Goal: Register for event/course

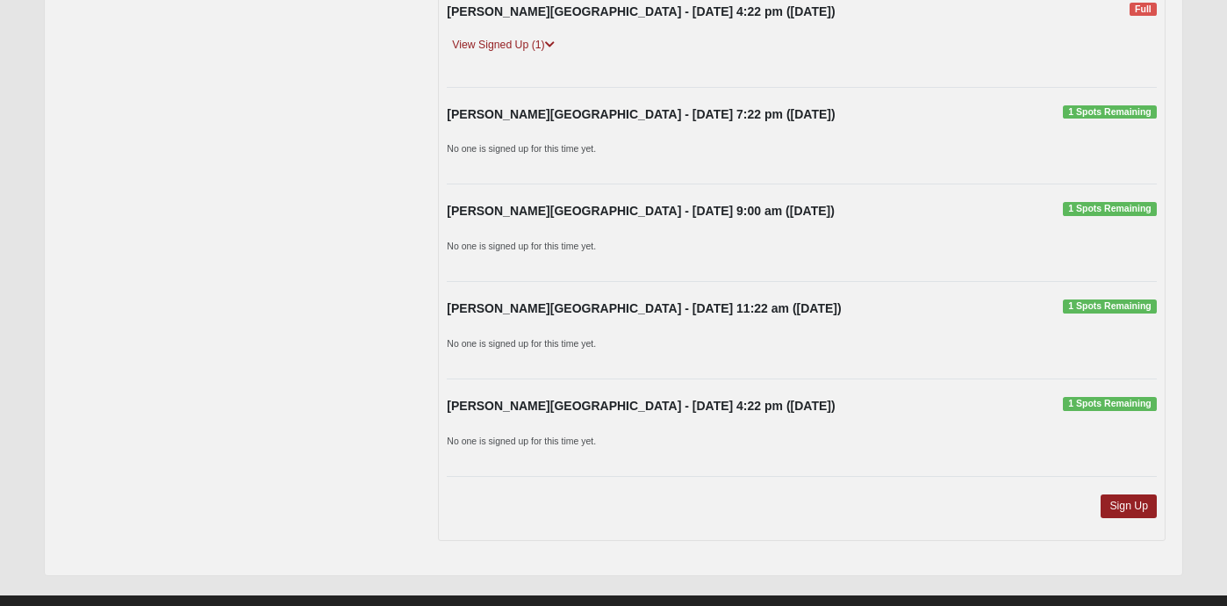
scroll to position [1417, 0]
click at [1139, 502] on link "Sign Up" at bounding box center [1129, 505] width 56 height 24
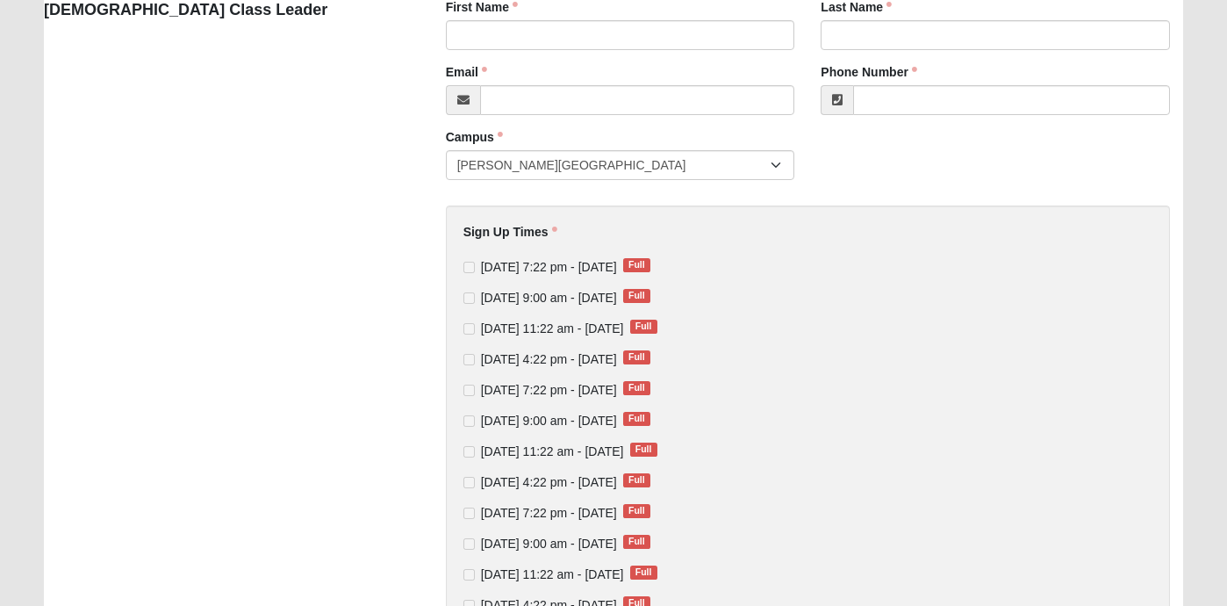
scroll to position [398, 0]
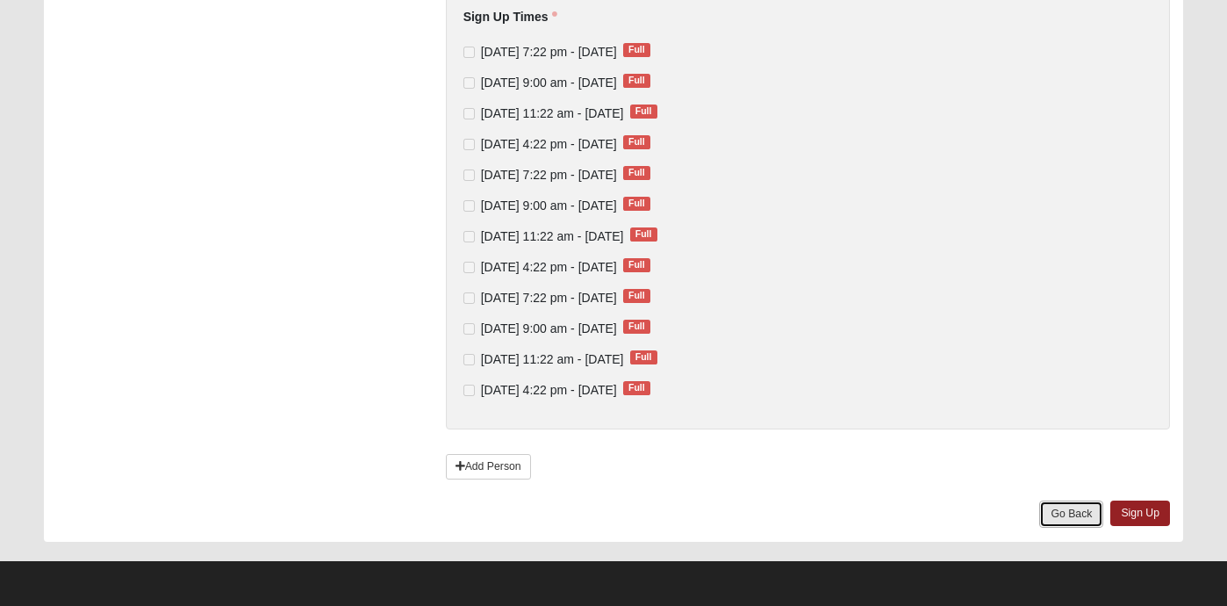
click at [1053, 509] on link "Go Back" at bounding box center [1071, 513] width 64 height 27
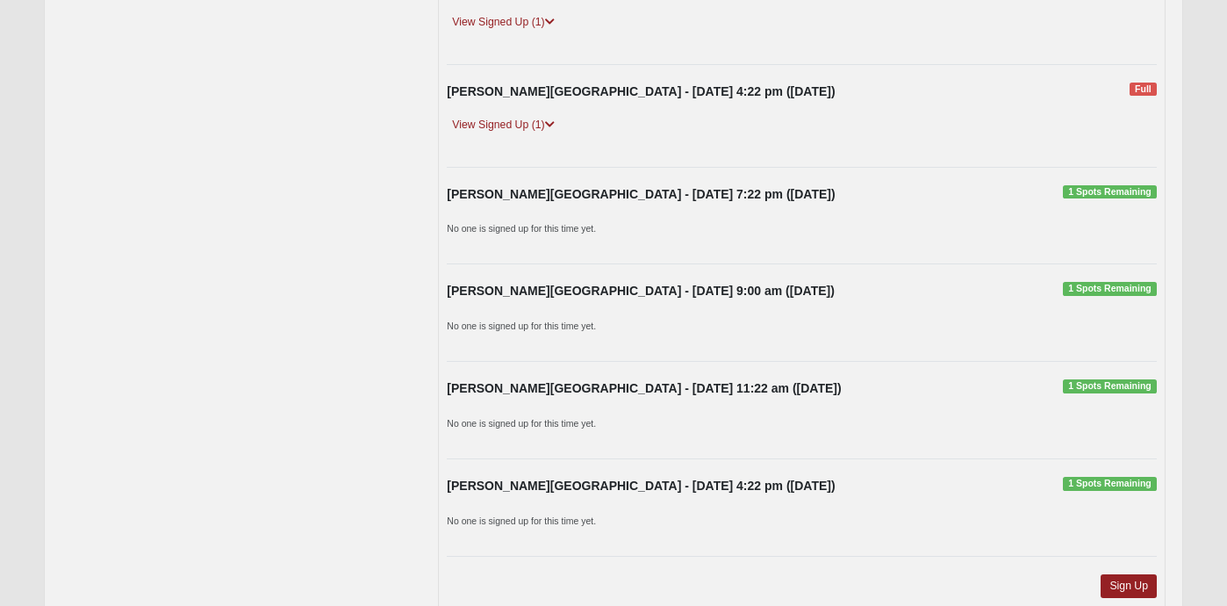
scroll to position [1334, 0]
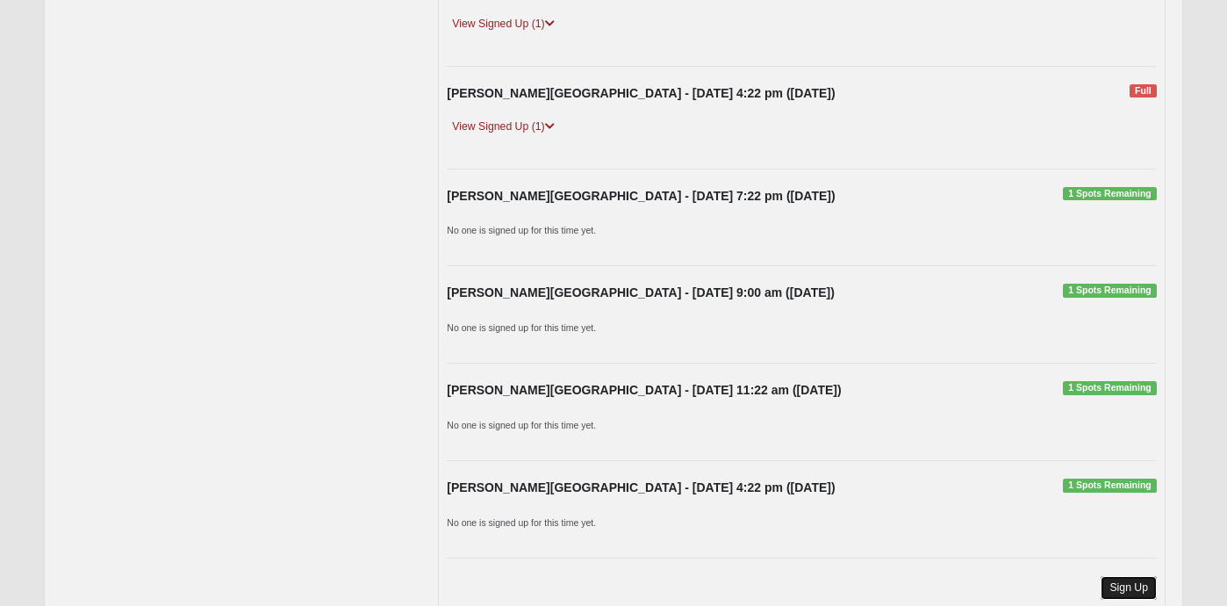
click at [1149, 579] on link "Sign Up" at bounding box center [1129, 588] width 56 height 24
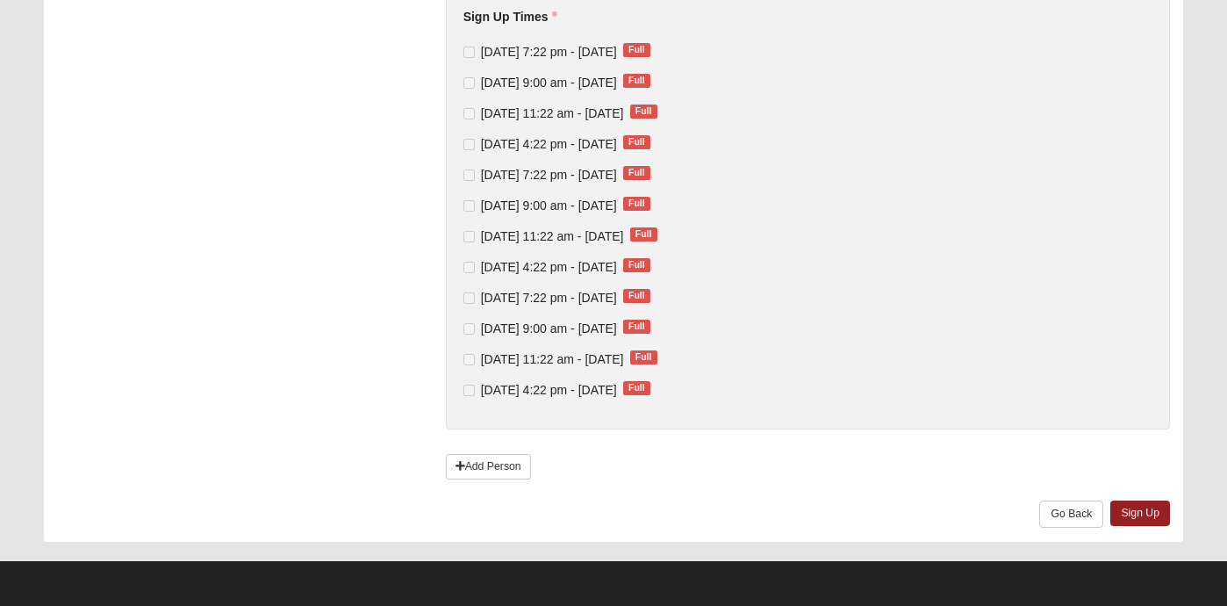
scroll to position [398, 0]
click at [465, 462] on link "Add Person" at bounding box center [488, 466] width 85 height 25
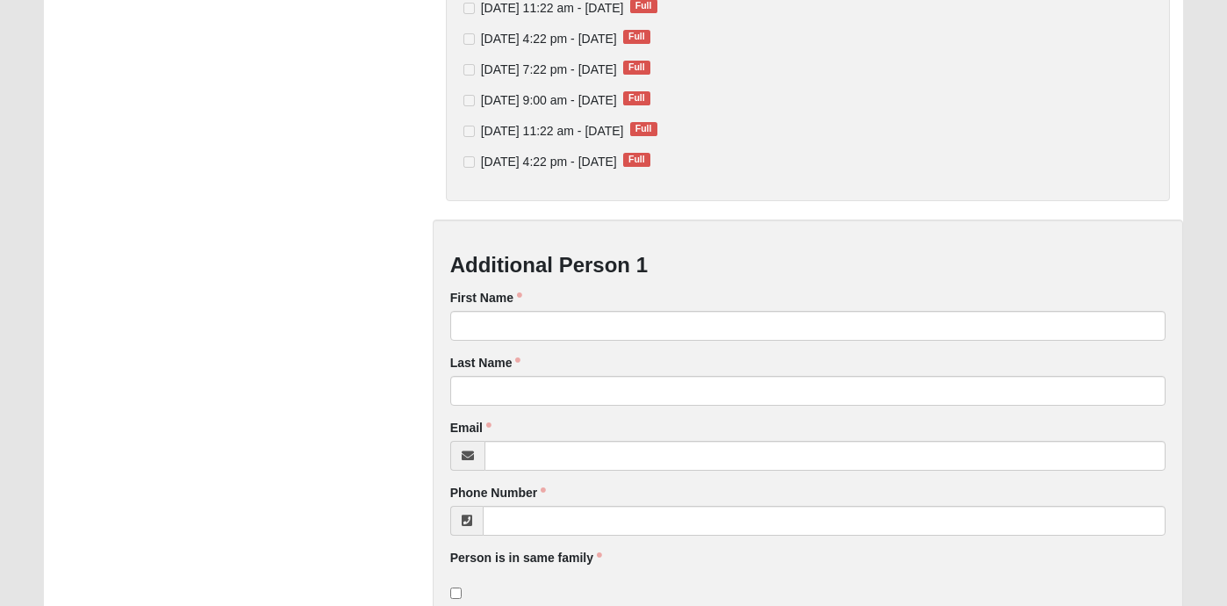
scroll to position [867, 0]
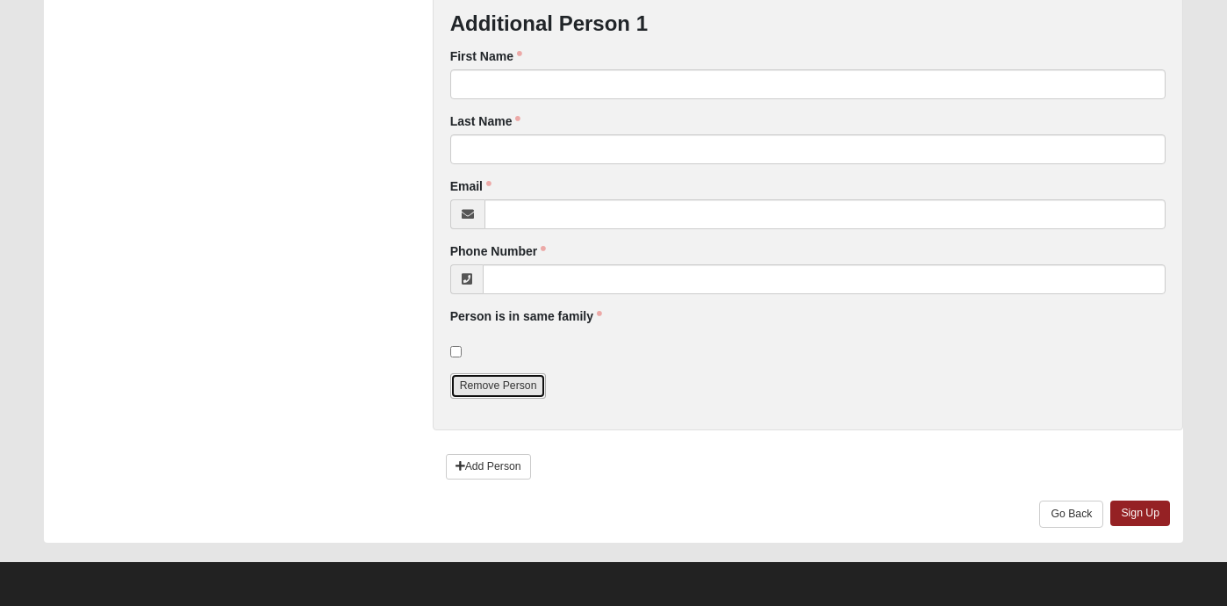
click at [494, 393] on link "Remove Person" at bounding box center [498, 385] width 97 height 25
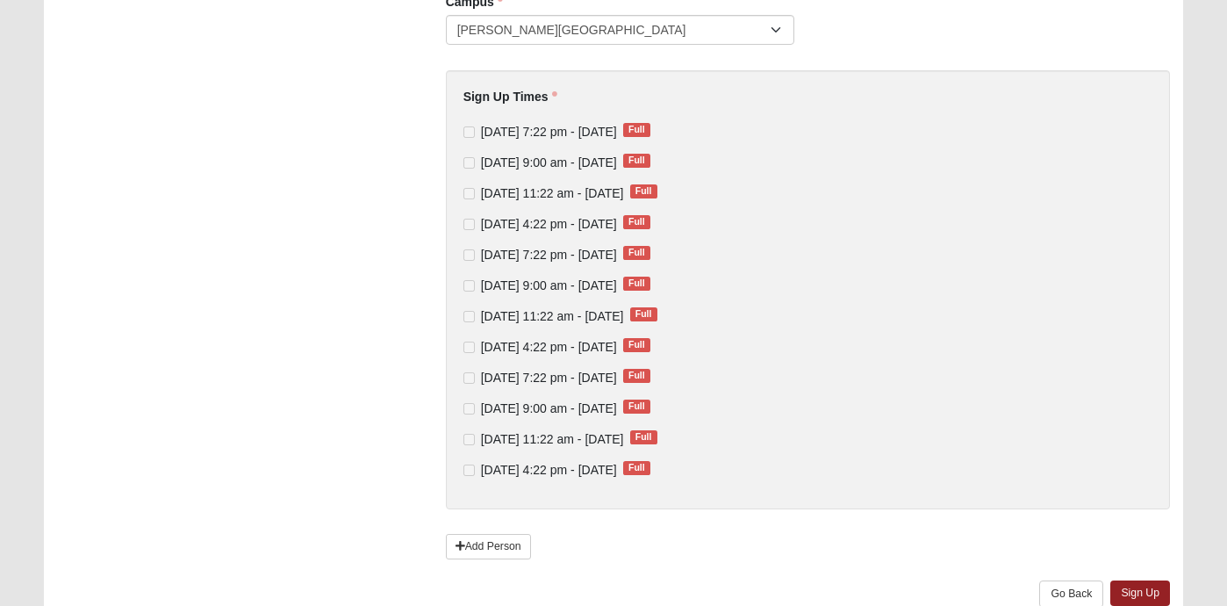
scroll to position [398, 0]
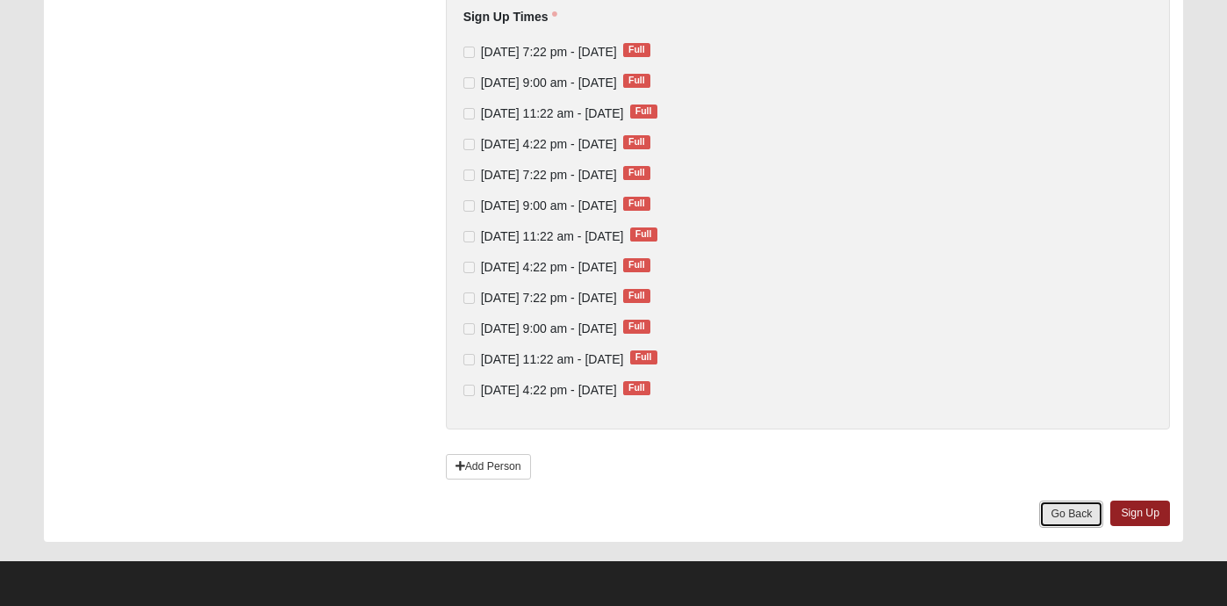
click at [1055, 507] on link "Go Back" at bounding box center [1071, 513] width 64 height 27
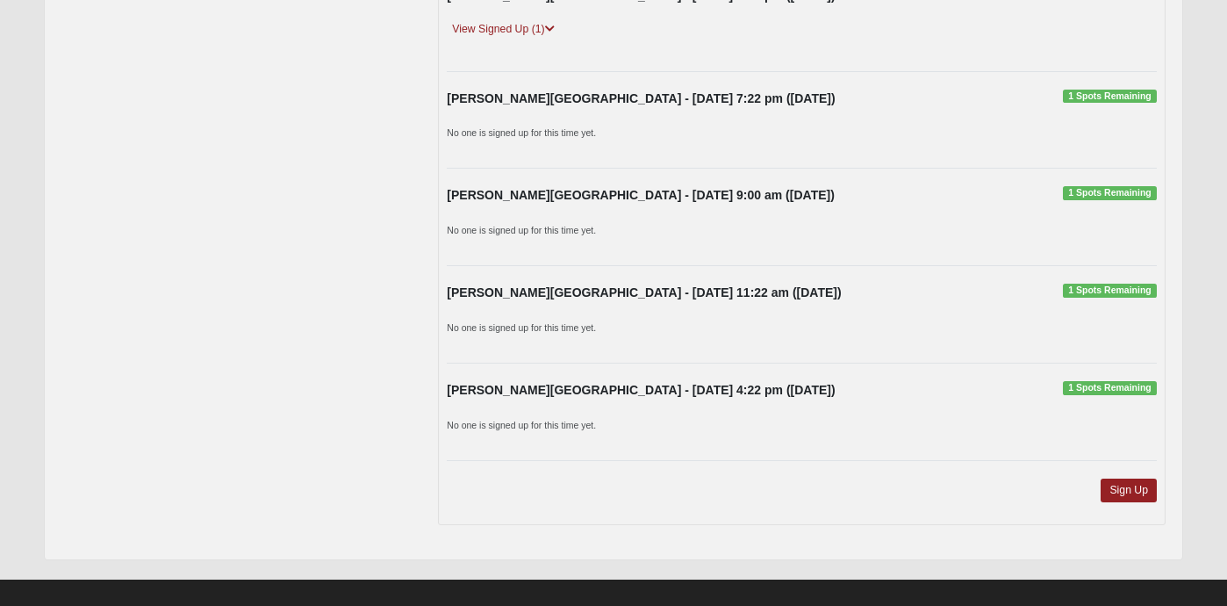
scroll to position [1450, 0]
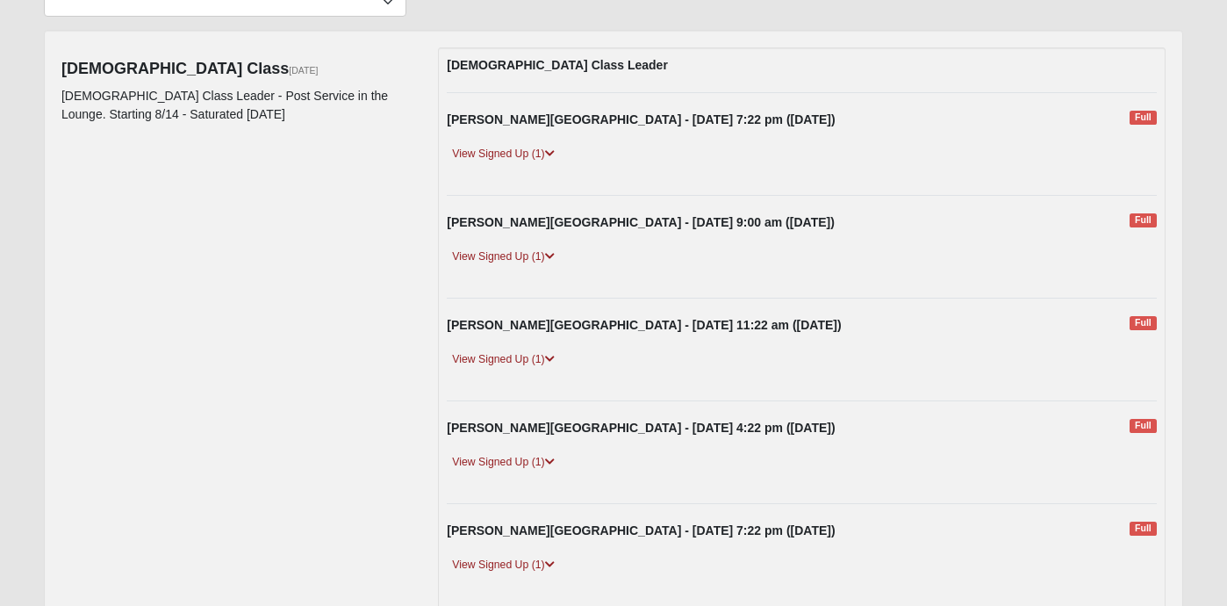
scroll to position [122, 0]
